Goal: Contribute content

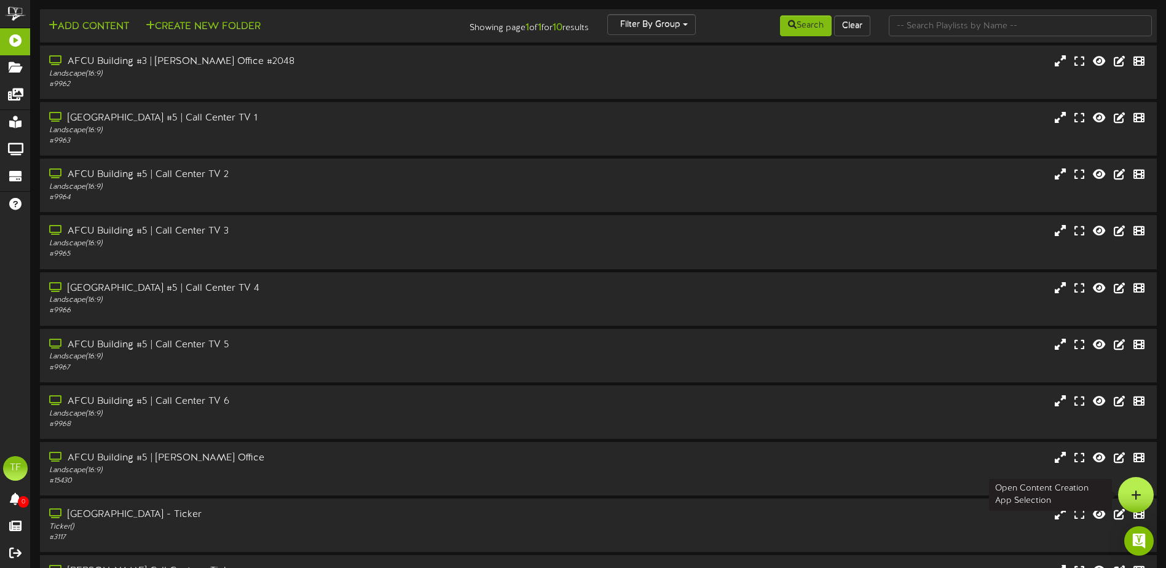
click at [1133, 498] on icon at bounding box center [1136, 494] width 10 height 11
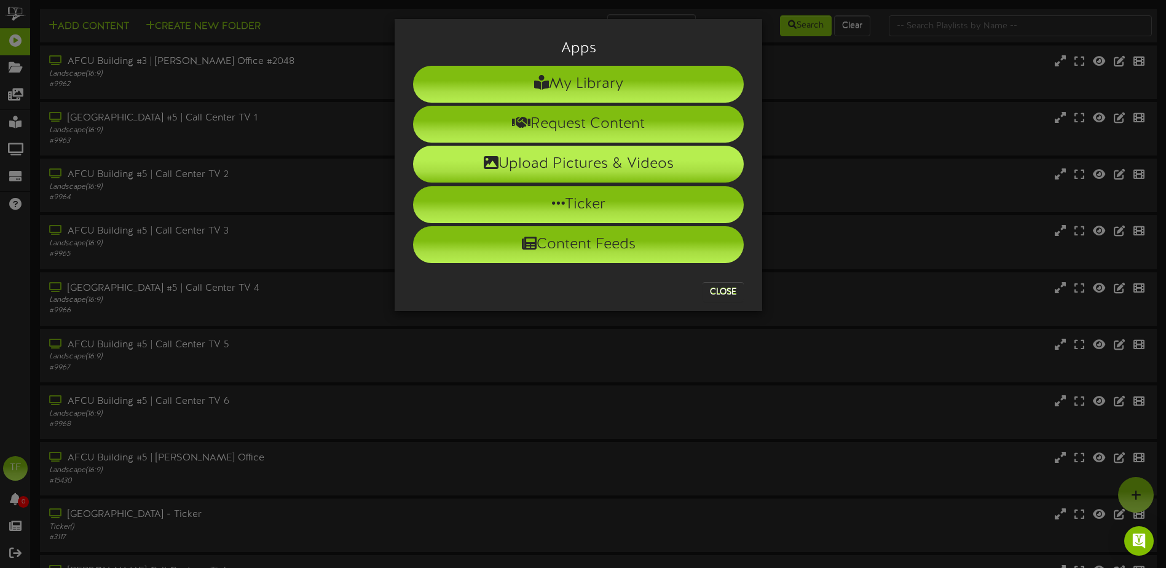
click at [577, 158] on li "Upload Pictures & Videos" at bounding box center [578, 164] width 331 height 37
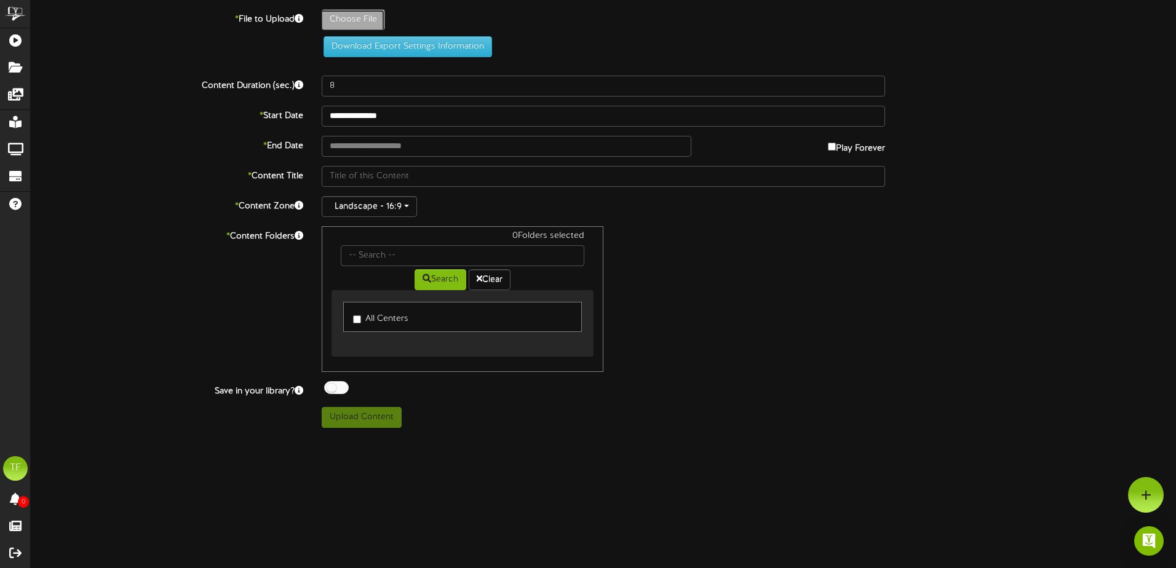
type input "**********"
type input "9-1LaborDay"
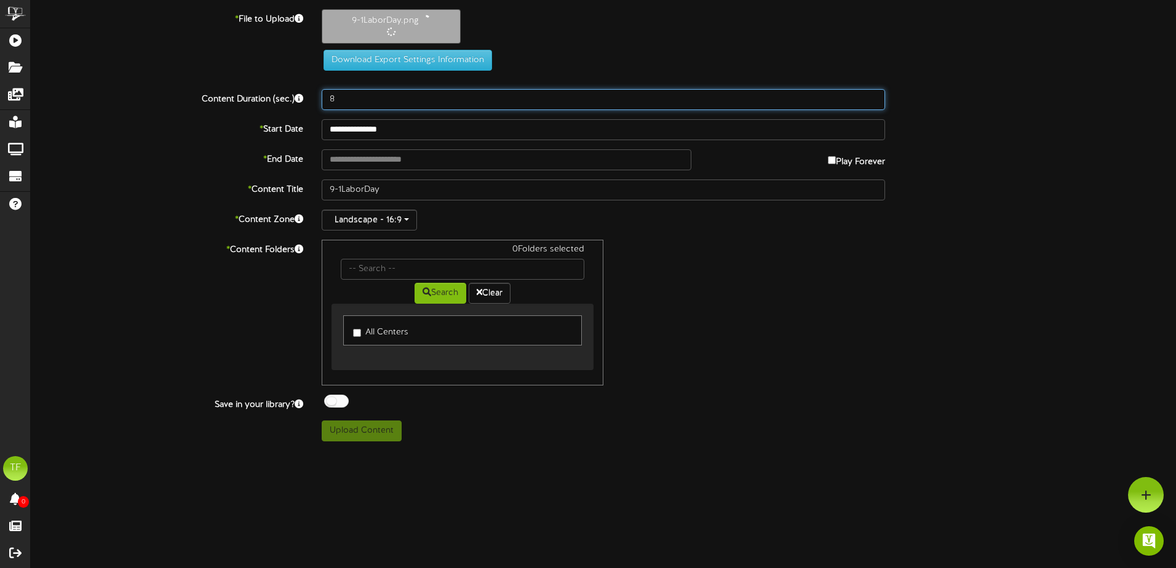
drag, startPoint x: 366, startPoint y: 92, endPoint x: 307, endPoint y: 93, distance: 59.7
click at [307, 93] on div "Content Duration (sec.) 8" at bounding box center [603, 99] width 1163 height 21
type input "20"
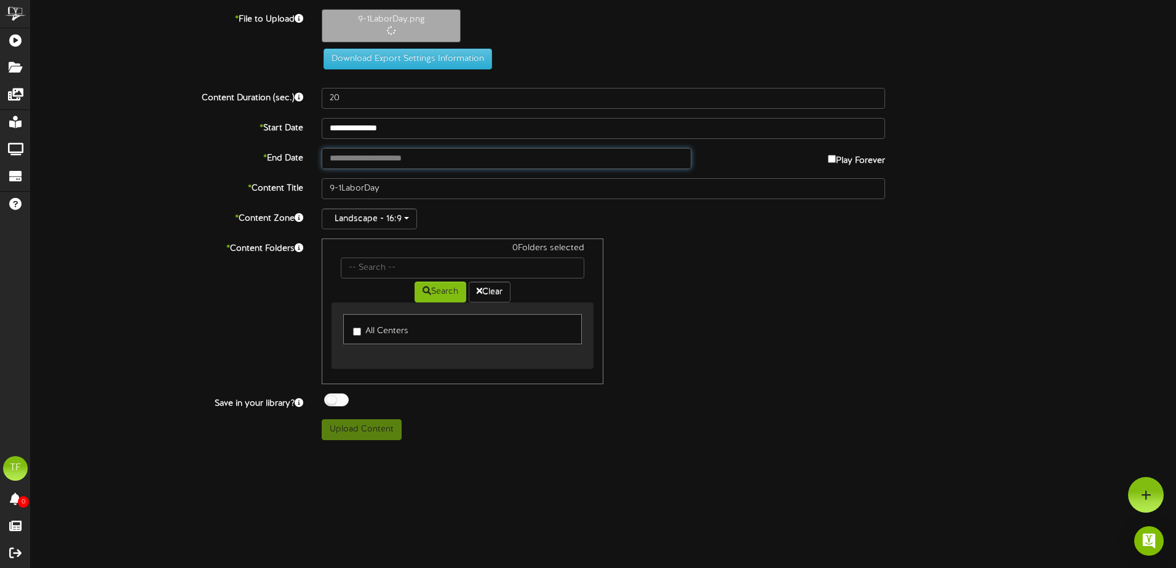
click at [406, 159] on input "text" at bounding box center [507, 158] width 370 height 21
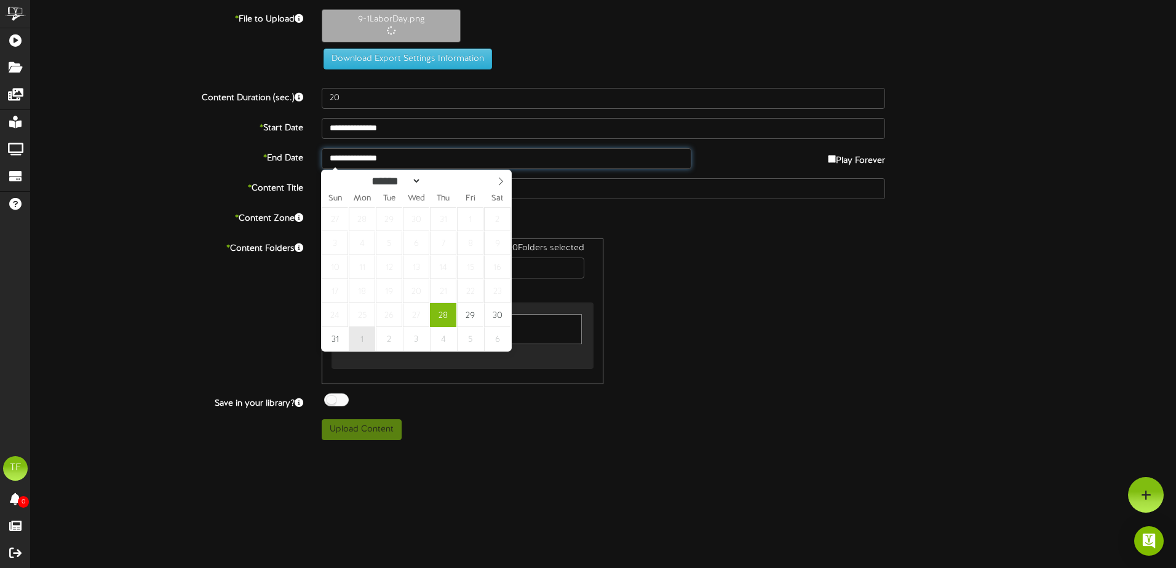
type input "**********"
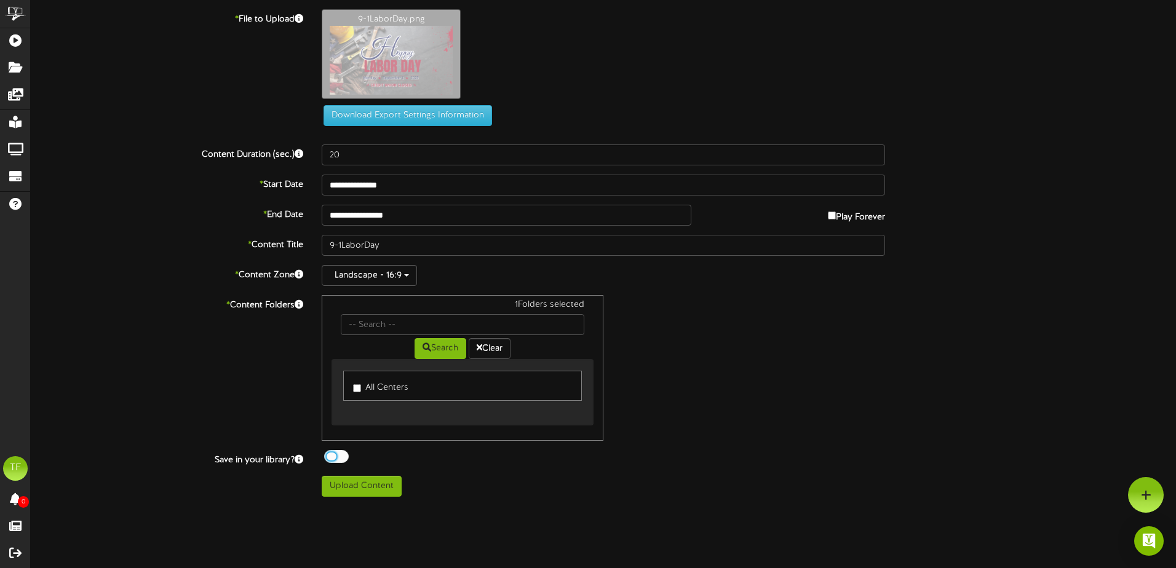
click at [338, 459] on div at bounding box center [336, 456] width 25 height 13
click at [371, 490] on button "Upload Content" at bounding box center [362, 486] width 80 height 21
